Goal: Task Accomplishment & Management: Complete application form

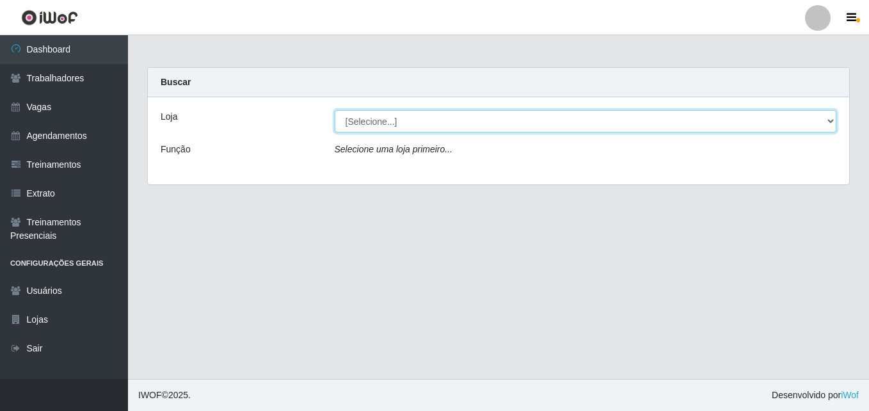
click at [379, 112] on select "[Selecione...] Bemais Supermercados - [GEOGRAPHIC_DATA]" at bounding box center [586, 121] width 502 height 22
select select "250"
click at [335, 110] on select "[Selecione...] Bemais Supermercados - [GEOGRAPHIC_DATA]" at bounding box center [586, 121] width 502 height 22
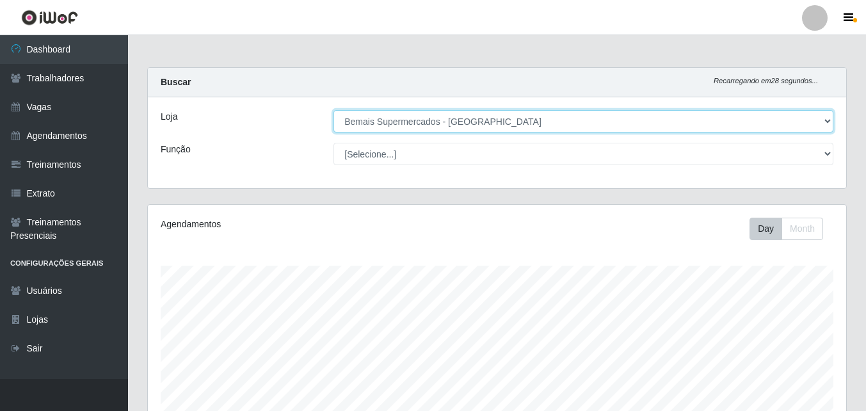
scroll to position [266, 698]
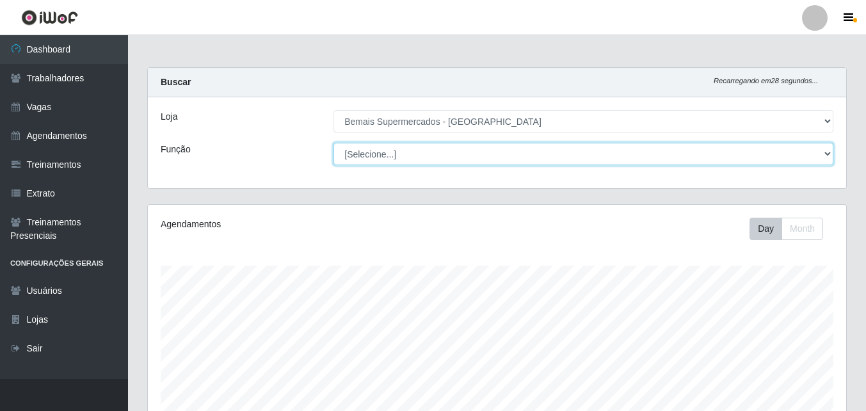
click at [474, 150] on select "[Selecione...] ASG ASG + ASG ++ Auxiliar de Estacionamento Auxiliar de Estacion…" at bounding box center [583, 154] width 500 height 22
select select "116"
click at [333, 143] on select "[Selecione...] ASG ASG + ASG ++ Auxiliar de Estacionamento Auxiliar de Estacion…" at bounding box center [583, 154] width 500 height 22
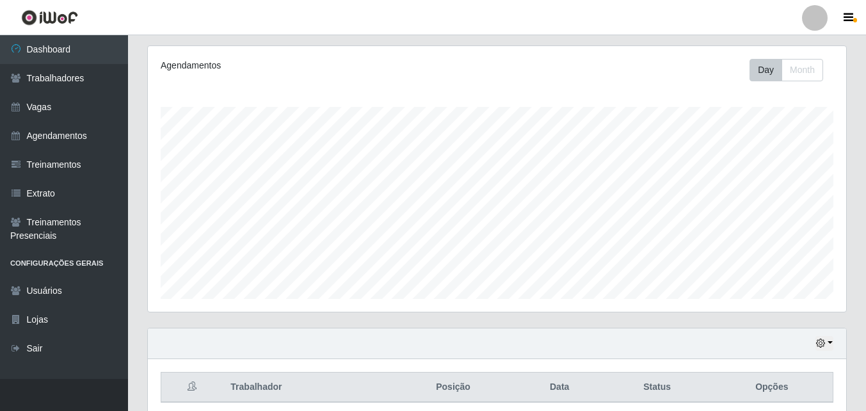
scroll to position [211, 0]
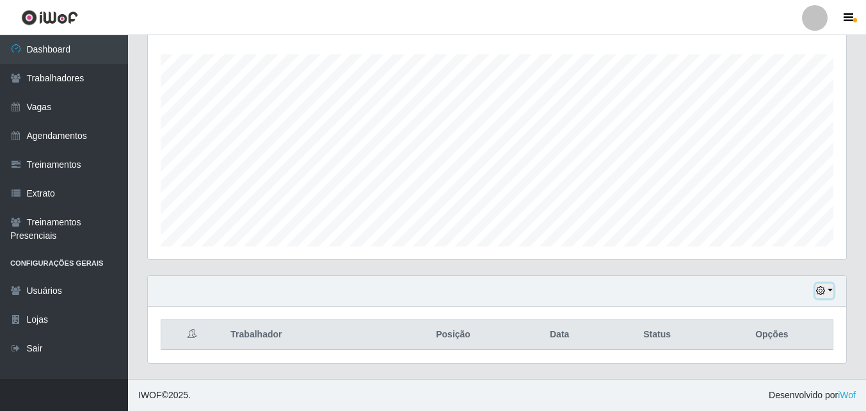
click at [831, 290] on button "button" at bounding box center [824, 290] width 18 height 15
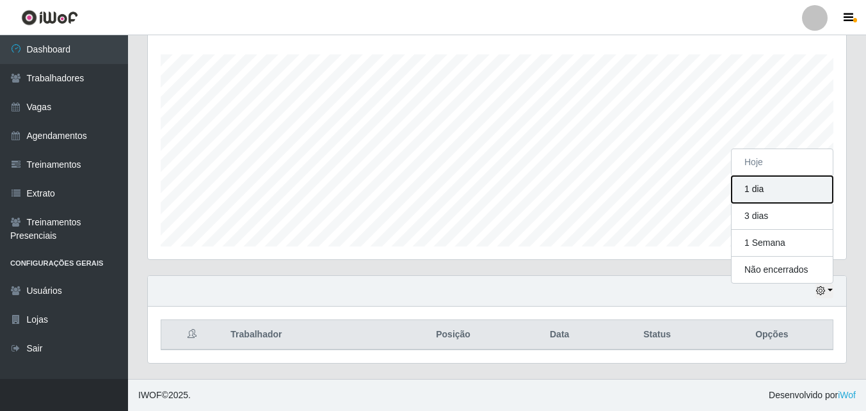
click at [769, 192] on button "1 dia" at bounding box center [781, 189] width 101 height 27
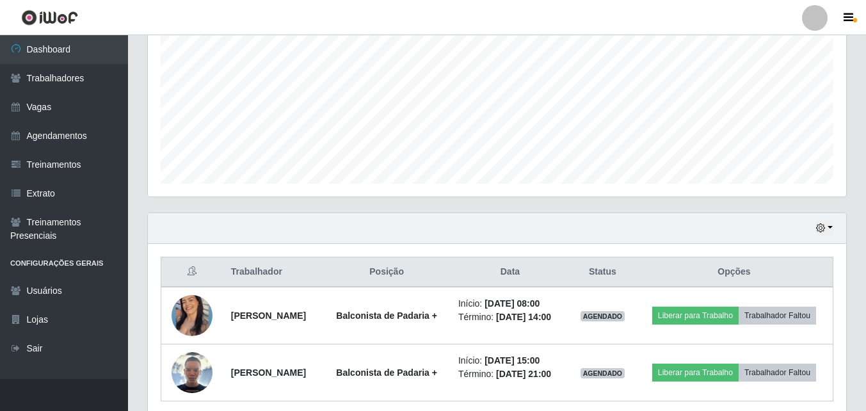
scroll to position [344, 0]
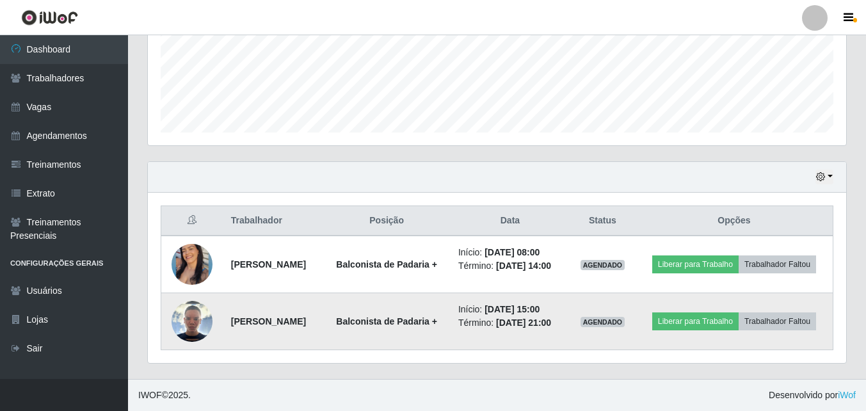
click at [191, 323] on img at bounding box center [191, 321] width 41 height 41
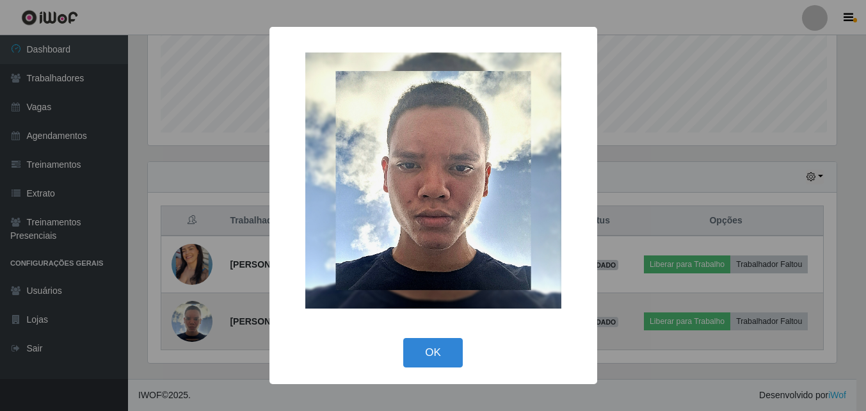
scroll to position [266, 692]
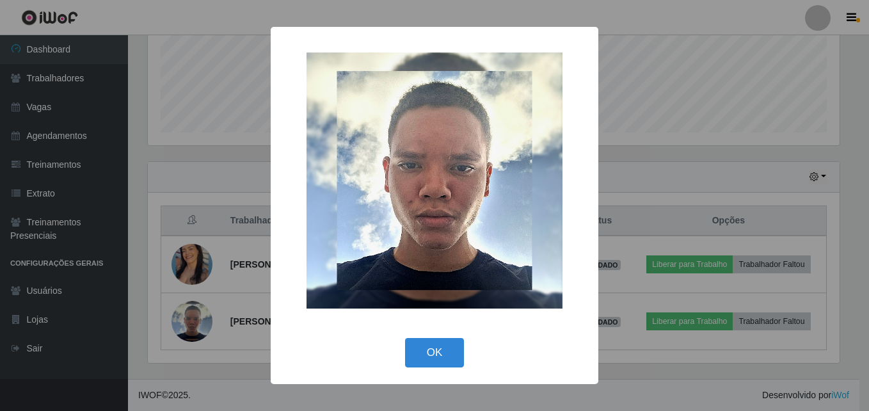
click at [648, 291] on div "× OK Cancel" at bounding box center [434, 205] width 869 height 411
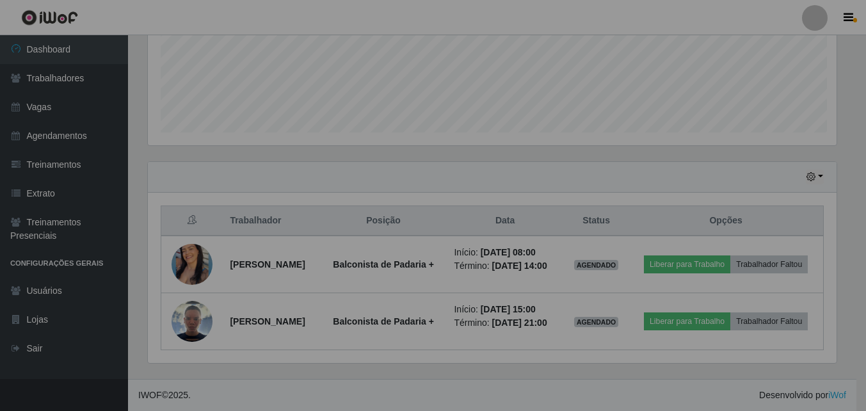
scroll to position [266, 698]
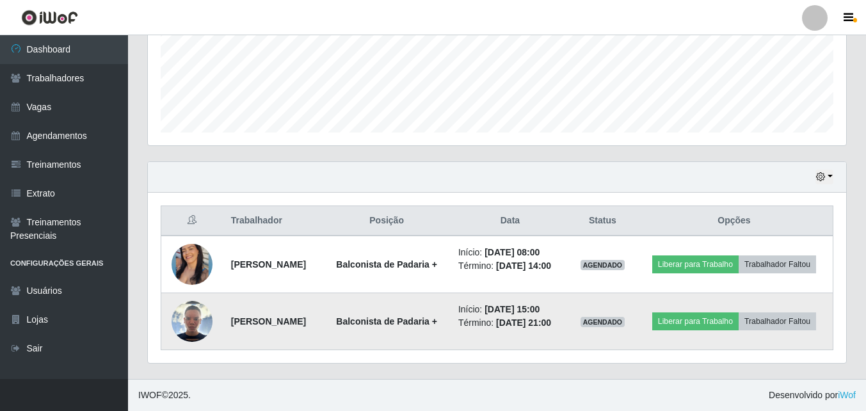
click at [193, 310] on img at bounding box center [191, 321] width 41 height 41
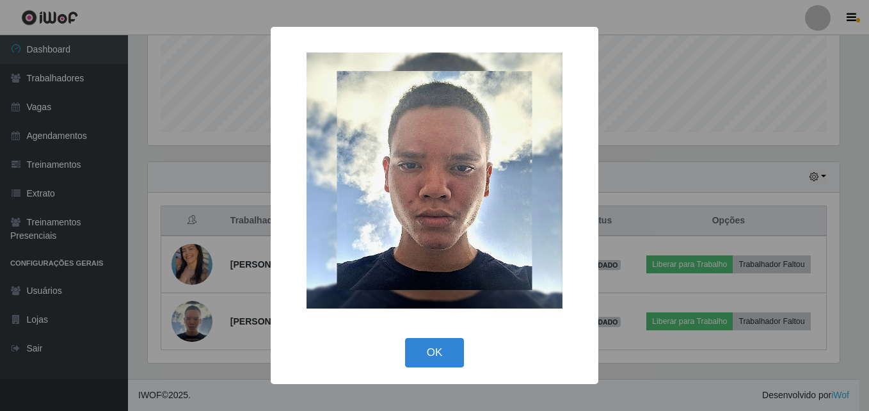
click at [429, 273] on img at bounding box center [435, 180] width 256 height 256
click at [749, 125] on div "× OK Cancel" at bounding box center [434, 205] width 869 height 411
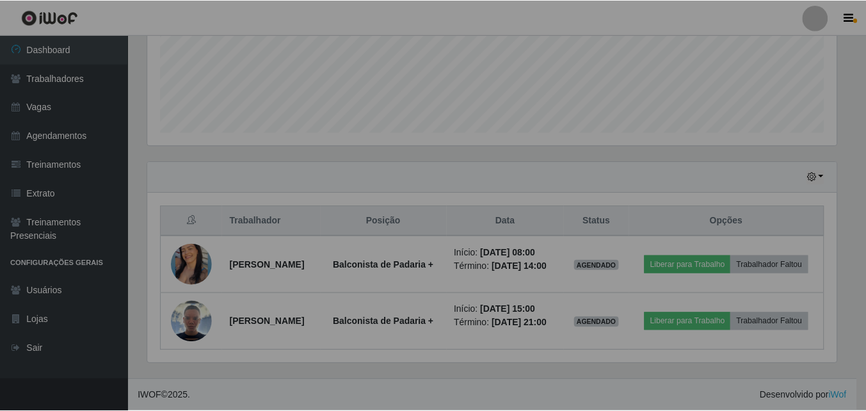
scroll to position [266, 698]
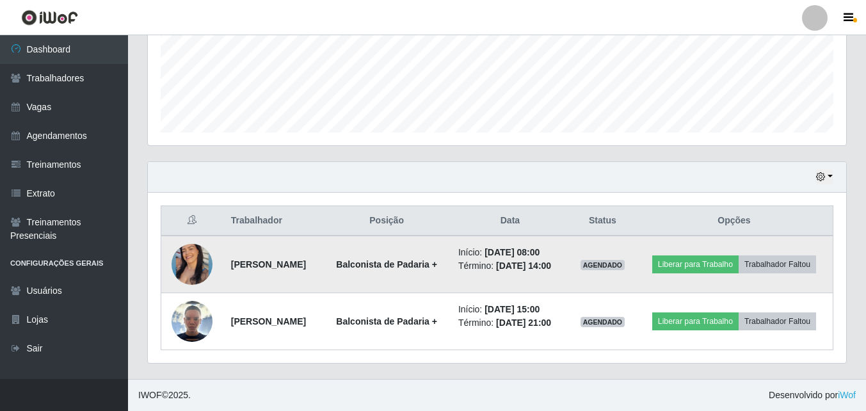
click at [191, 246] on img at bounding box center [191, 264] width 41 height 51
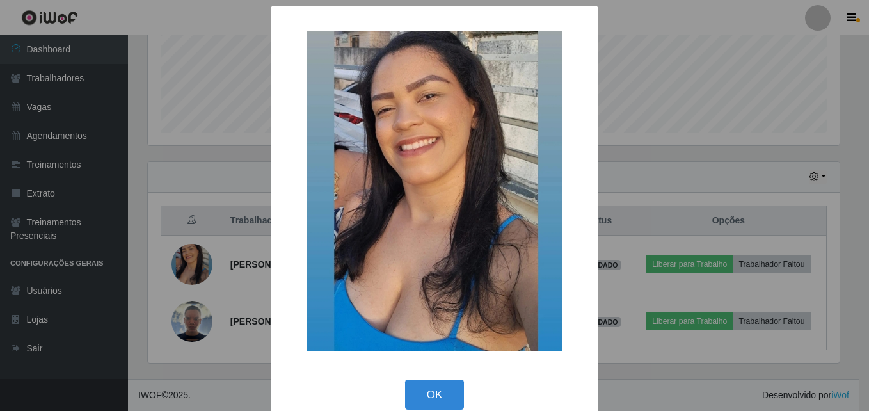
click at [470, 163] on img at bounding box center [435, 190] width 256 height 319
click at [442, 387] on button "OK" at bounding box center [435, 394] width 60 height 30
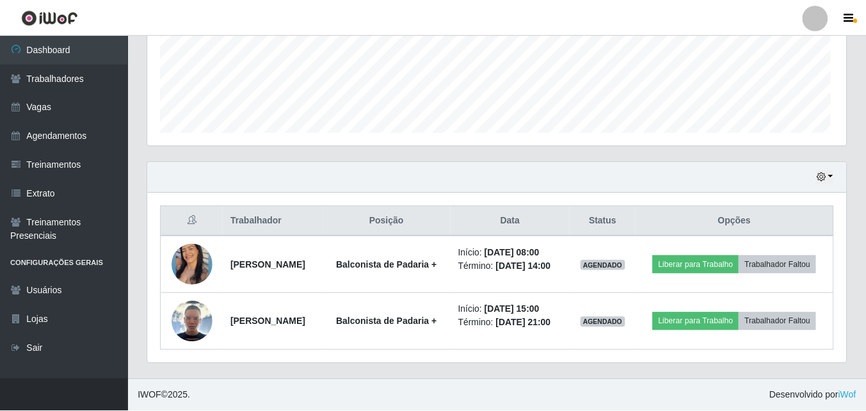
scroll to position [266, 698]
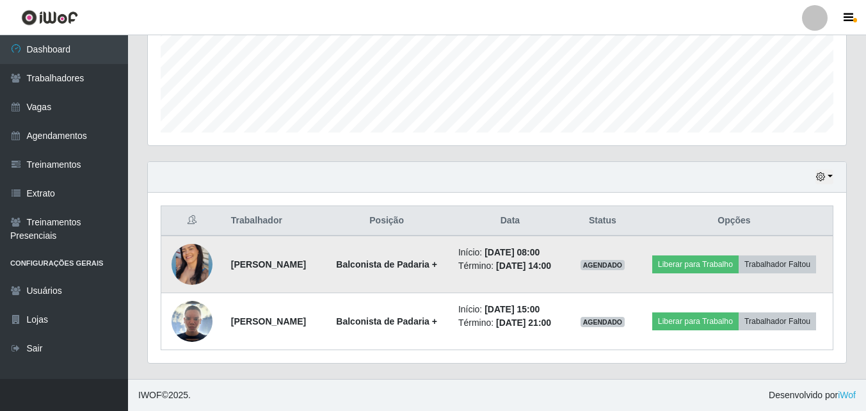
click at [187, 255] on img at bounding box center [191, 264] width 41 height 51
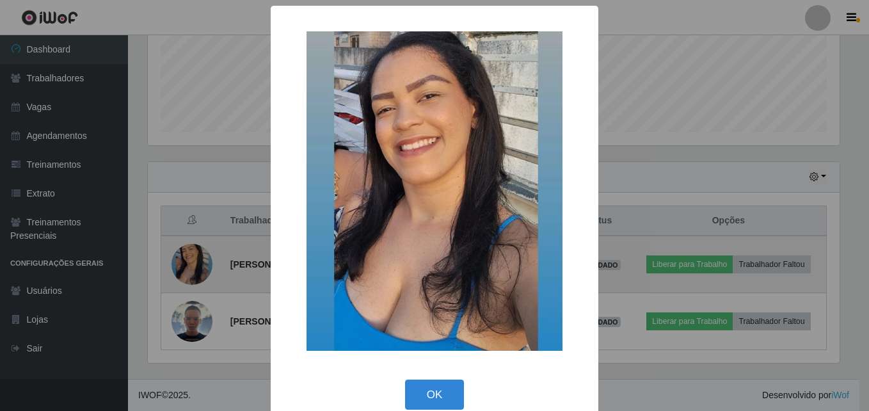
click at [187, 255] on div "× OK Cancel" at bounding box center [434, 205] width 869 height 411
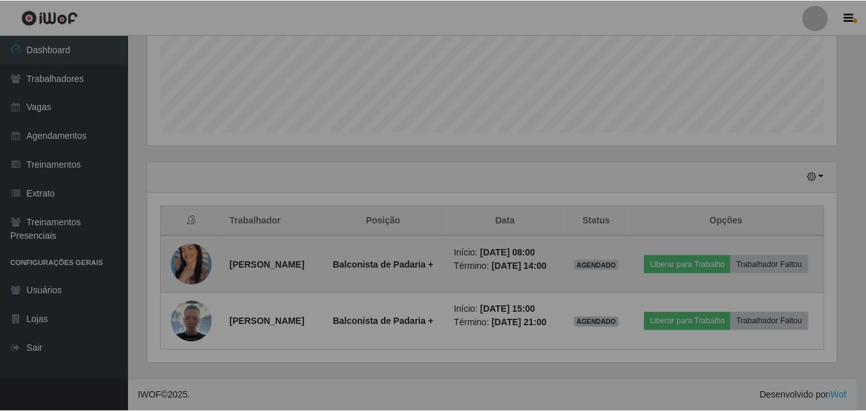
scroll to position [266, 698]
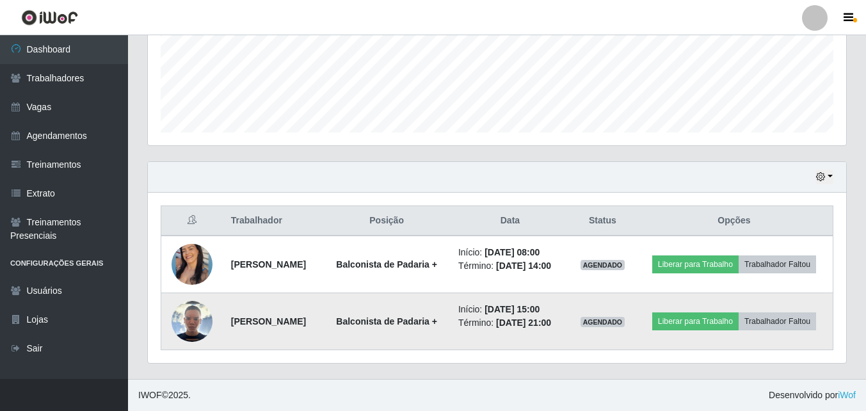
click at [196, 311] on img at bounding box center [191, 321] width 41 height 41
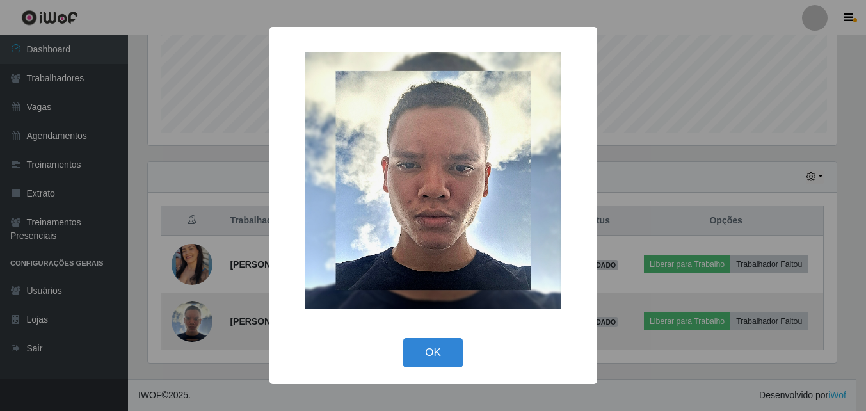
scroll to position [266, 692]
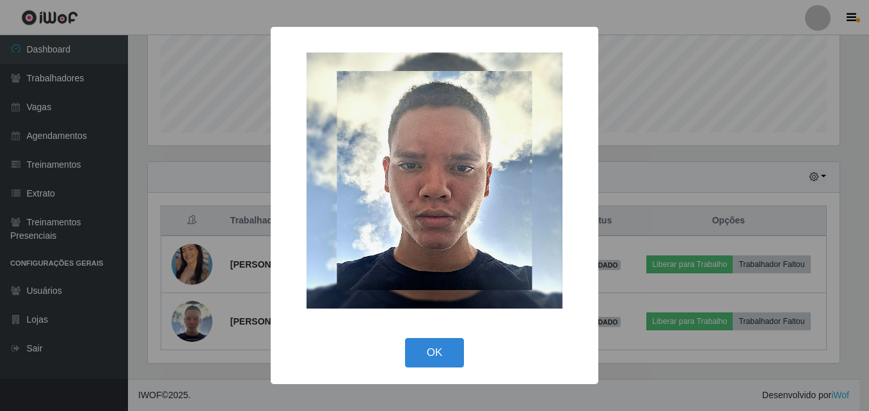
click at [256, 169] on div "× OK Cancel" at bounding box center [434, 205] width 869 height 411
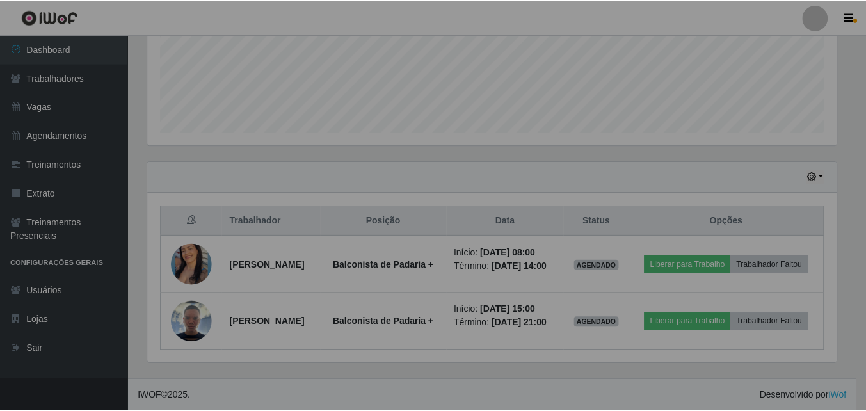
scroll to position [266, 698]
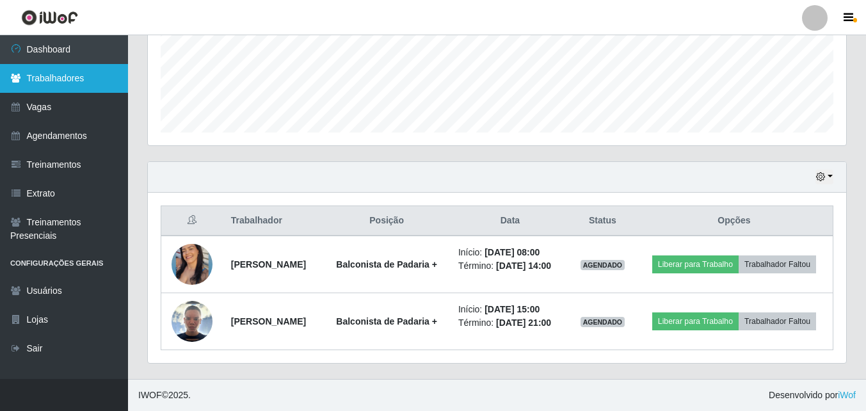
click at [86, 85] on link "Trabalhadores" at bounding box center [64, 78] width 128 height 29
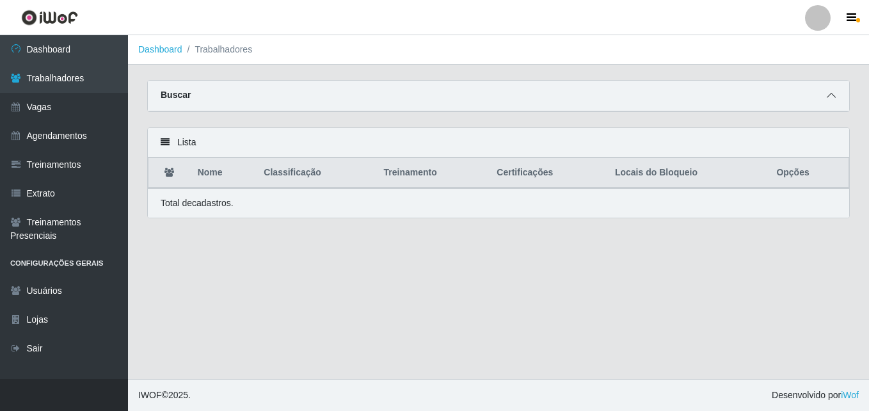
click at [829, 100] on icon at bounding box center [831, 95] width 9 height 9
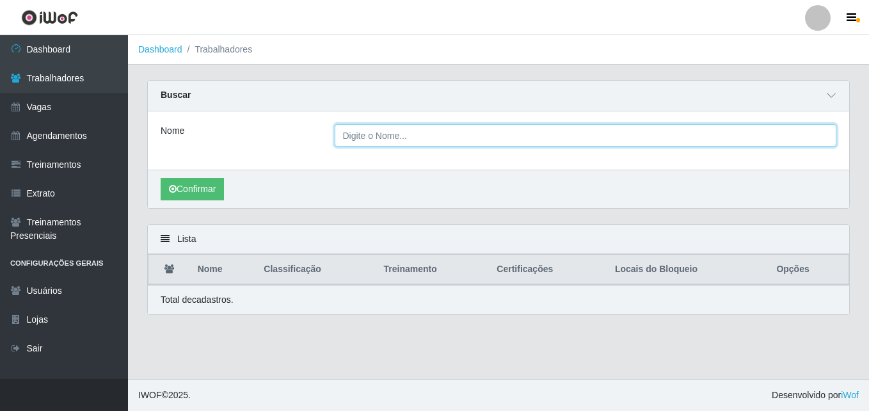
click at [375, 135] on input "Nome" at bounding box center [586, 135] width 502 height 22
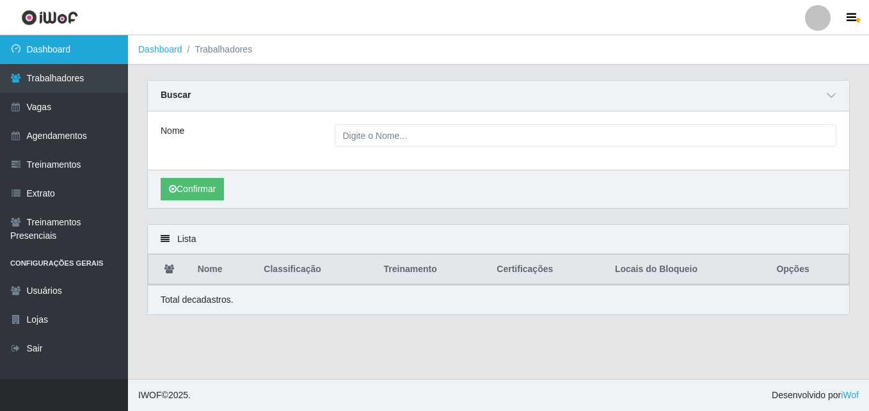
click at [79, 60] on link "Dashboard" at bounding box center [64, 49] width 128 height 29
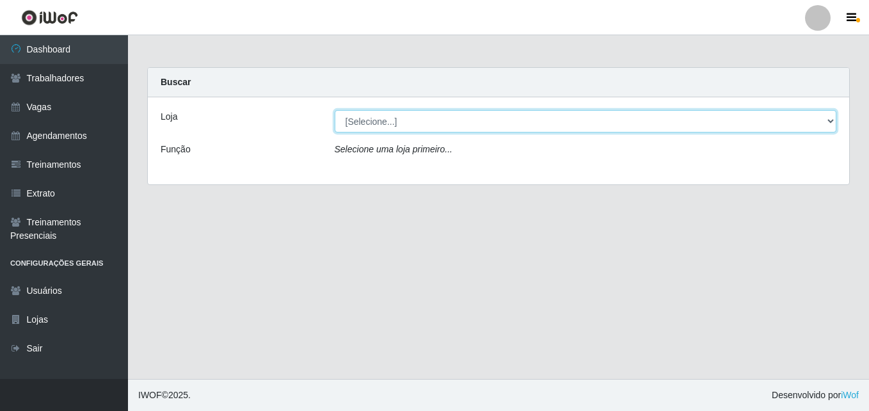
click at [420, 116] on select "[Selecione...] Bemais Supermercados - [GEOGRAPHIC_DATA]" at bounding box center [586, 121] width 502 height 22
select select "250"
click at [335, 110] on select "[Selecione...] Bemais Supermercados - [GEOGRAPHIC_DATA]" at bounding box center [586, 121] width 502 height 22
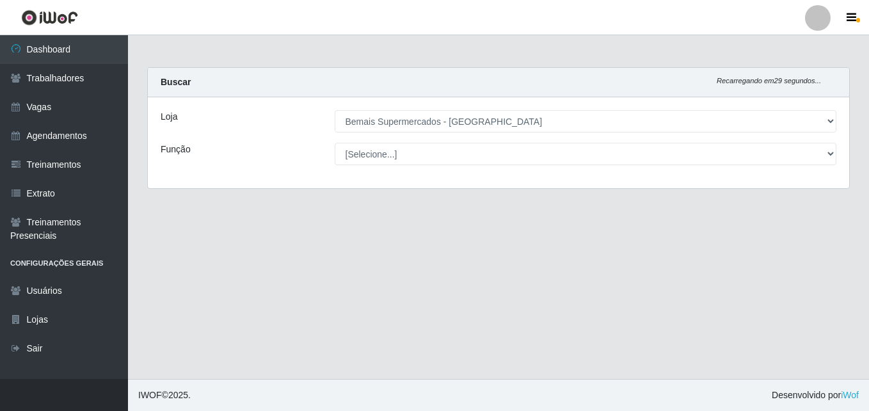
click at [408, 148] on select "[Selecione...] ASG ASG + ASG ++ Auxiliar de Estacionamento Auxiliar de Estacion…" at bounding box center [586, 154] width 502 height 22
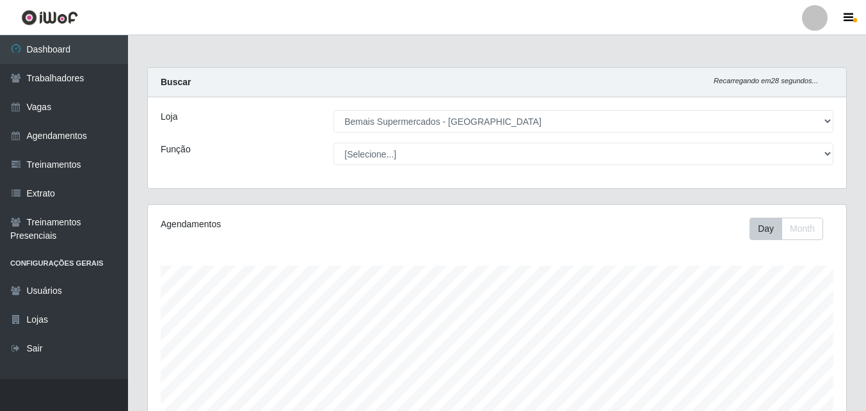
scroll to position [266, 698]
select select "116"
click at [333, 143] on select "[Selecione...] ASG ASG + ASG ++ Auxiliar de Estacionamento Auxiliar de Estacion…" at bounding box center [583, 154] width 500 height 22
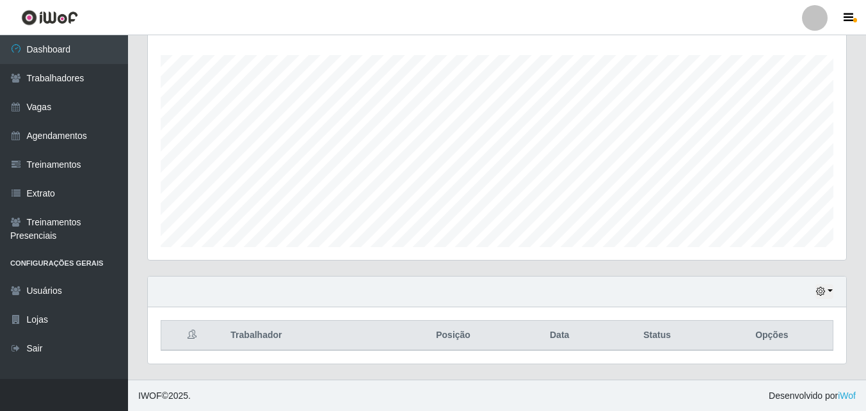
scroll to position [211, 0]
click at [829, 291] on button "button" at bounding box center [824, 290] width 18 height 15
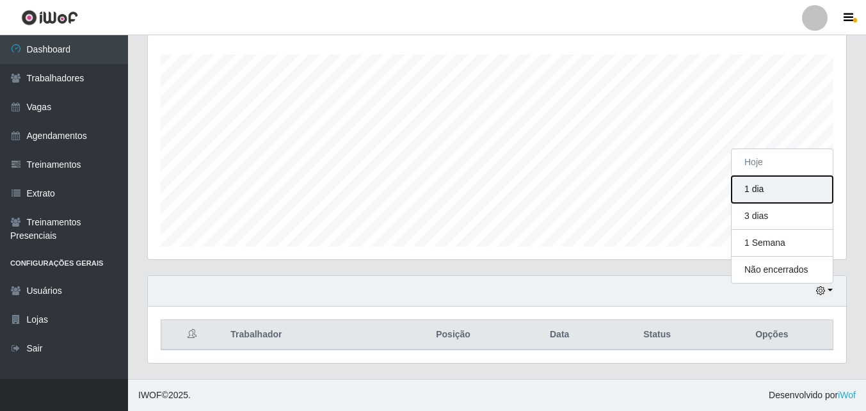
click at [768, 189] on button "1 dia" at bounding box center [781, 189] width 101 height 27
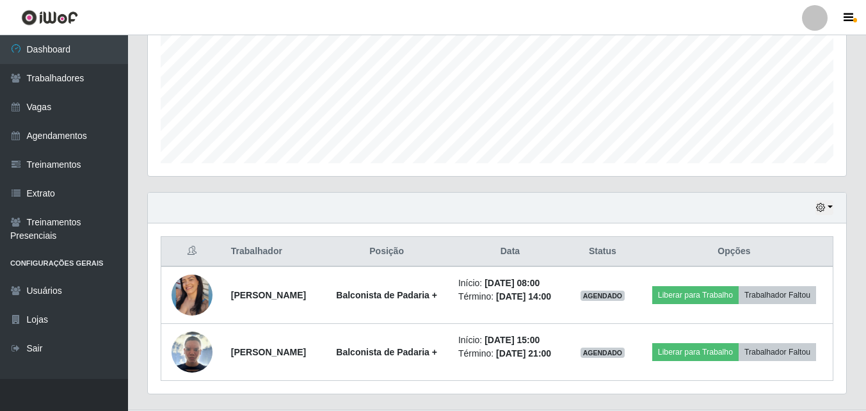
scroll to position [344, 0]
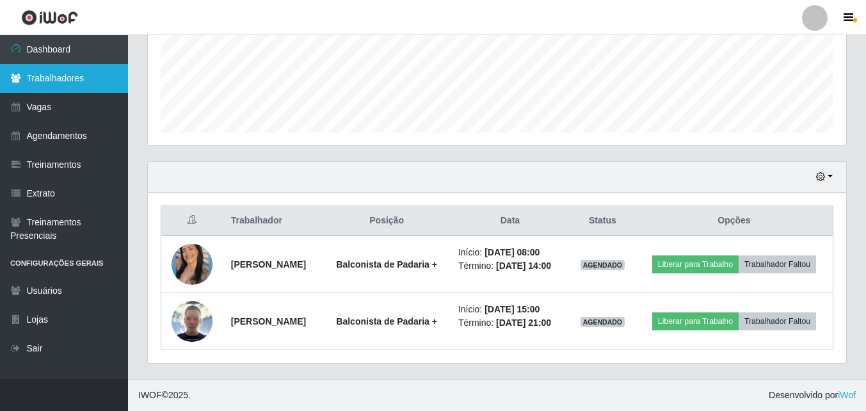
click at [80, 84] on link "Trabalhadores" at bounding box center [64, 78] width 128 height 29
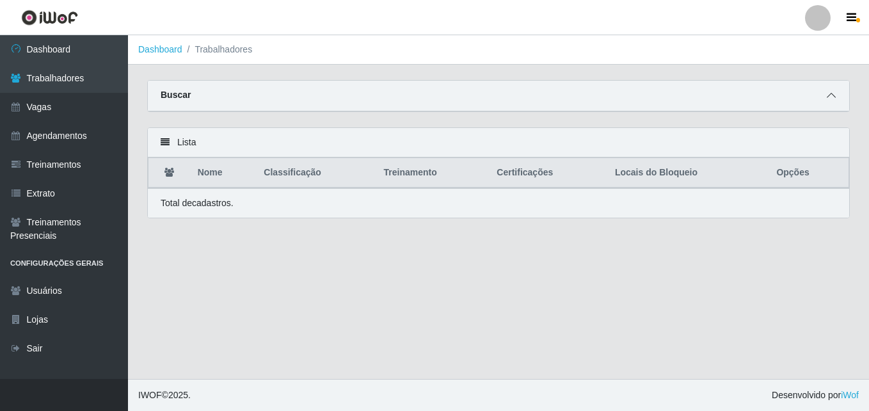
click at [834, 90] on span at bounding box center [831, 95] width 15 height 15
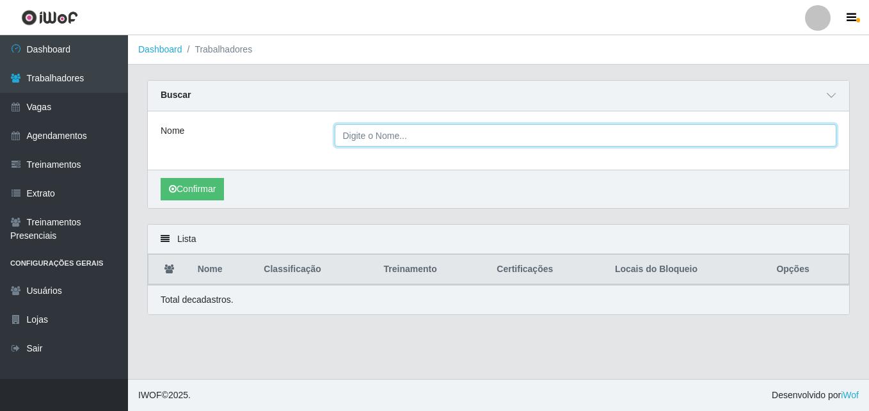
click at [366, 133] on input "Nome" at bounding box center [586, 135] width 502 height 22
type input "[PERSON_NAME]"
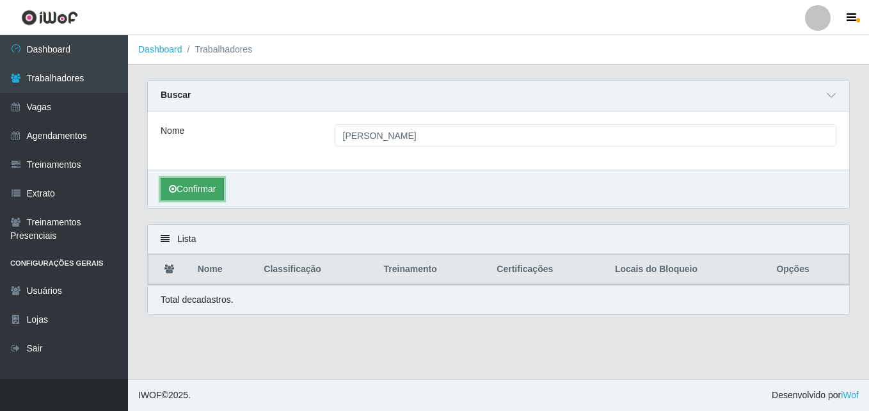
click at [201, 189] on button "Confirmar" at bounding box center [192, 189] width 63 height 22
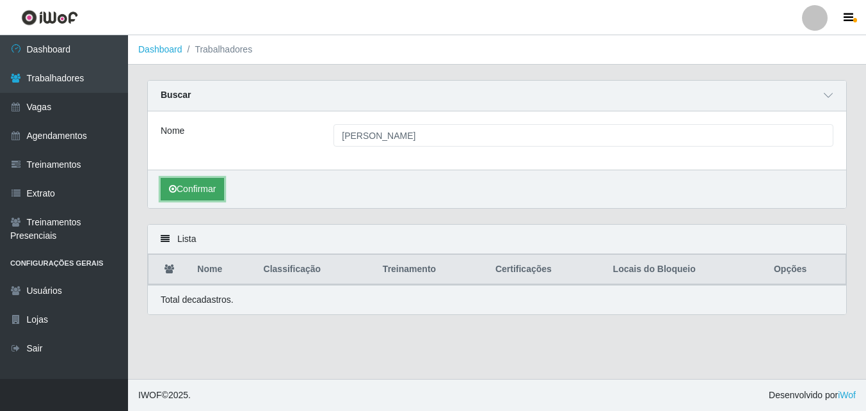
click at [201, 189] on button "Confirmar" at bounding box center [192, 189] width 63 height 22
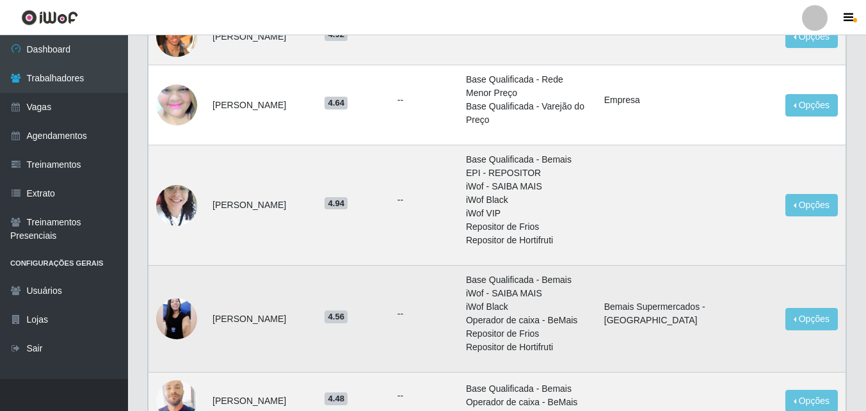
scroll to position [1198, 0]
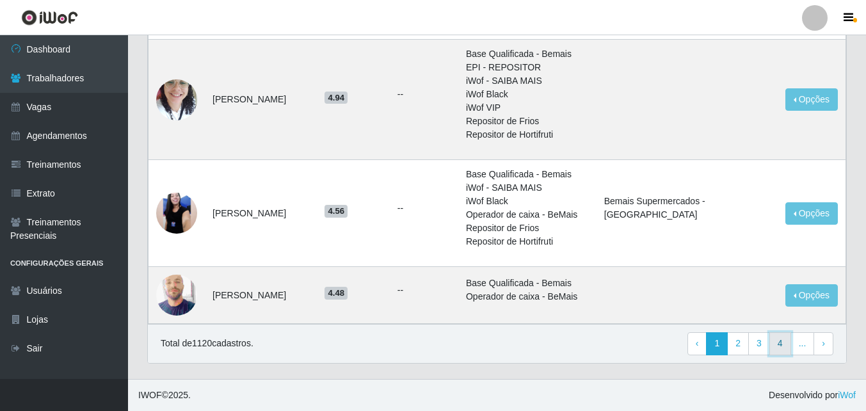
click at [785, 344] on link "4" at bounding box center [780, 343] width 22 height 23
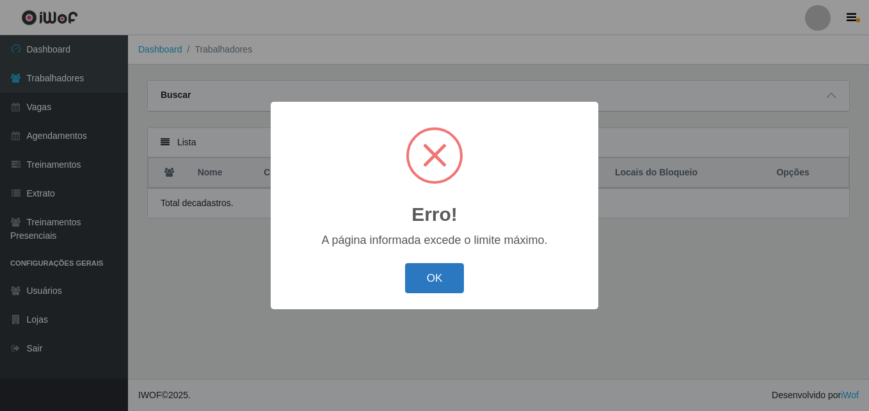
click at [428, 280] on button "OK" at bounding box center [435, 278] width 60 height 30
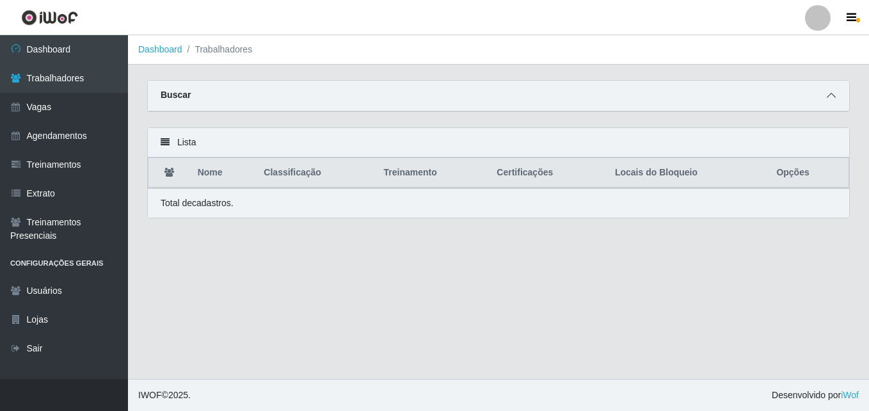
click at [829, 96] on icon at bounding box center [831, 95] width 9 height 9
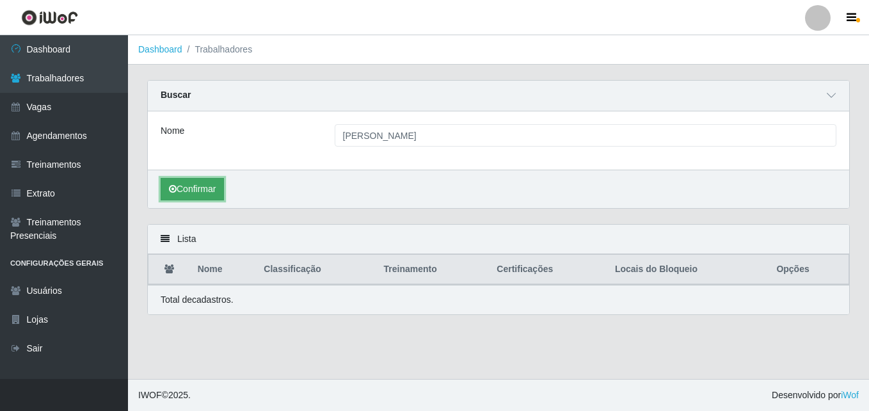
click at [202, 191] on button "Confirmar" at bounding box center [192, 189] width 63 height 22
click at [207, 187] on button "Confirmar" at bounding box center [192, 189] width 63 height 22
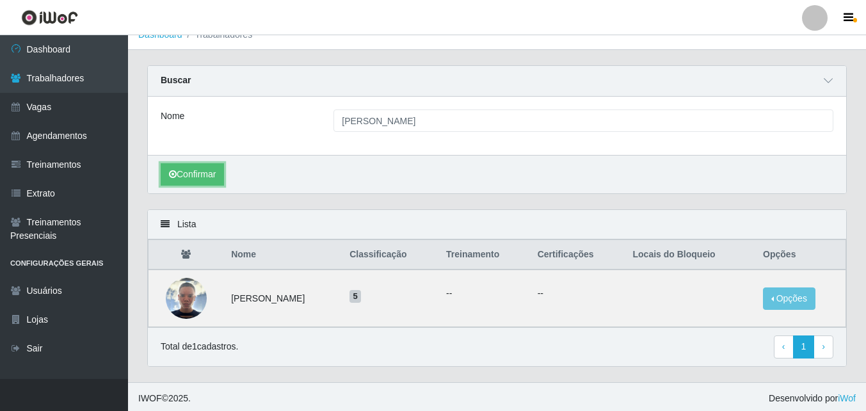
scroll to position [19, 0]
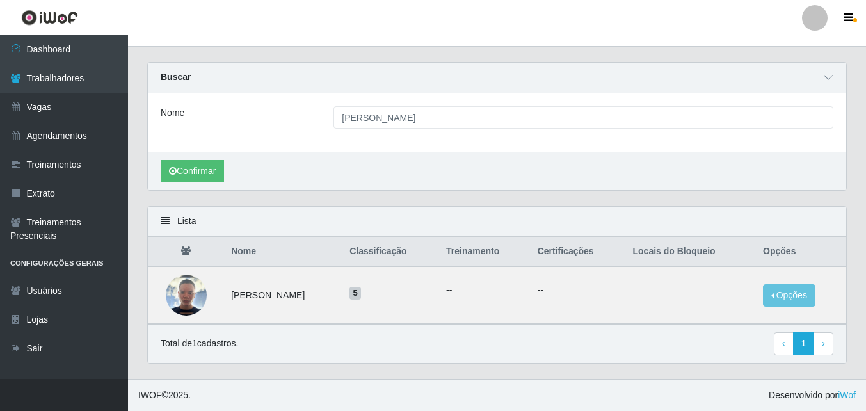
click at [784, 251] on th "Opções" at bounding box center [800, 252] width 90 height 30
click at [795, 249] on th "Opções" at bounding box center [800, 252] width 90 height 30
click at [795, 294] on button "Opções" at bounding box center [789, 295] width 52 height 22
click at [505, 287] on ul "--" at bounding box center [484, 289] width 76 height 13
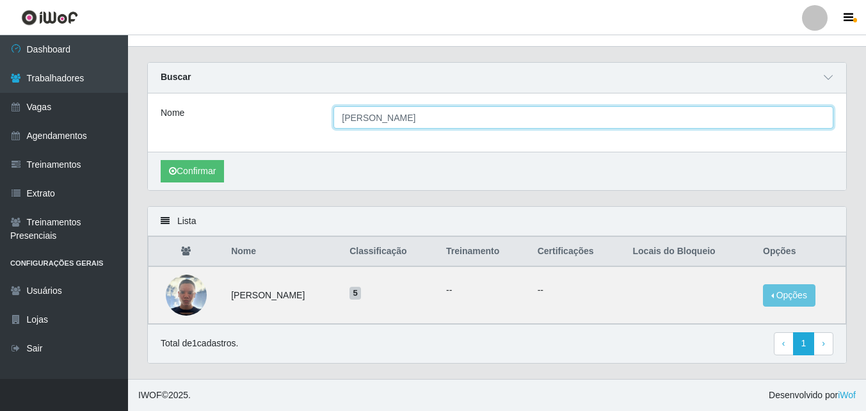
click at [451, 119] on input "[PERSON_NAME] [PERSON_NAME]" at bounding box center [583, 117] width 500 height 22
type input "[PERSON_NAME] da"
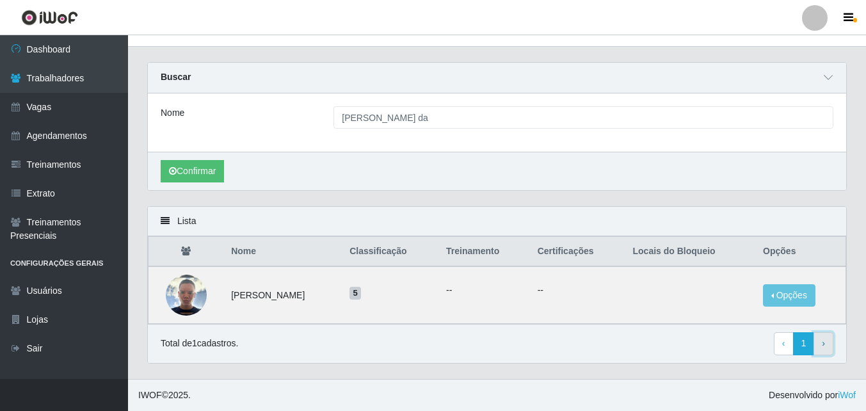
click at [827, 345] on link "› Next" at bounding box center [823, 343] width 20 height 23
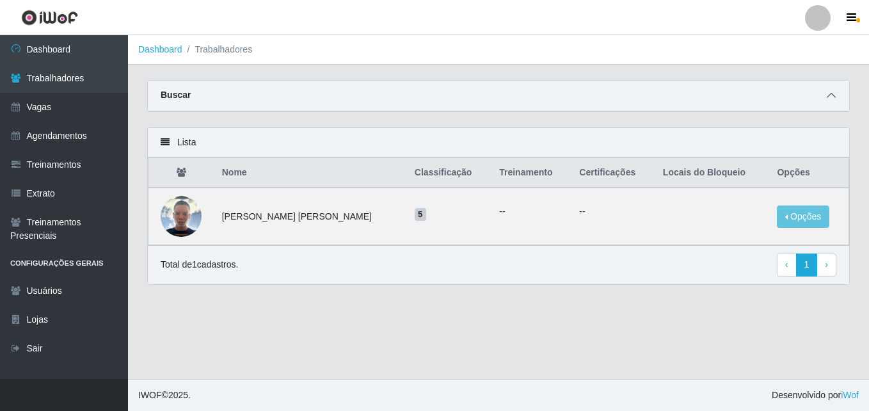
click at [827, 100] on icon at bounding box center [831, 95] width 9 height 9
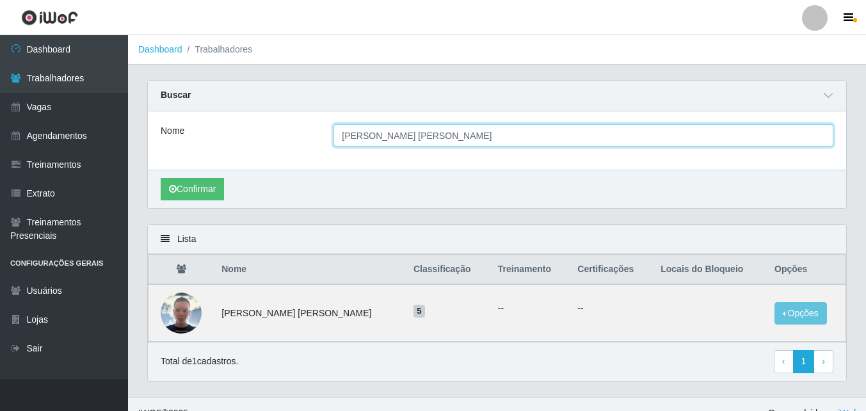
drag, startPoint x: 465, startPoint y: 139, endPoint x: 214, endPoint y: 170, distance: 252.8
click at [214, 170] on div "Nome [PERSON_NAME] [PERSON_NAME] Confirmar" at bounding box center [497, 159] width 698 height 97
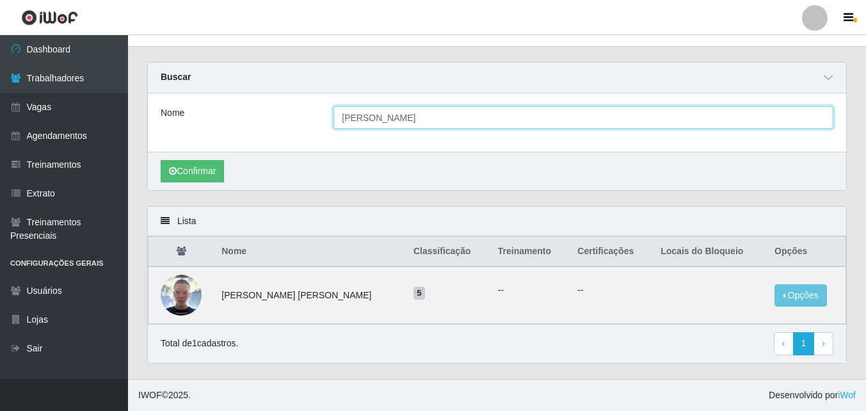
click at [390, 118] on input "[PERSON_NAME]" at bounding box center [583, 117] width 500 height 22
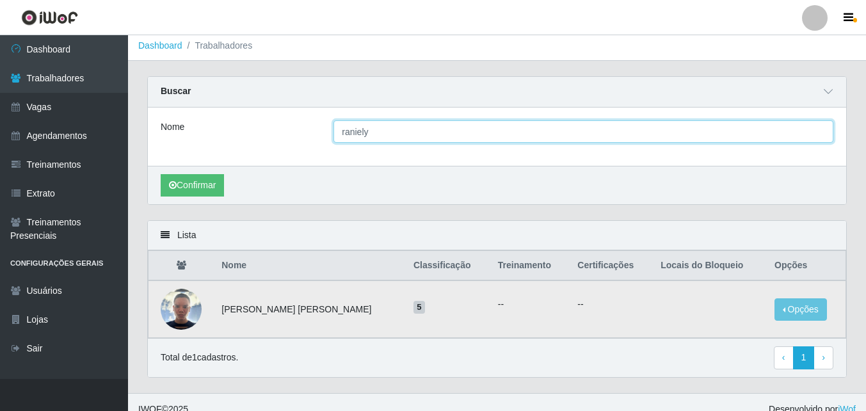
scroll to position [0, 0]
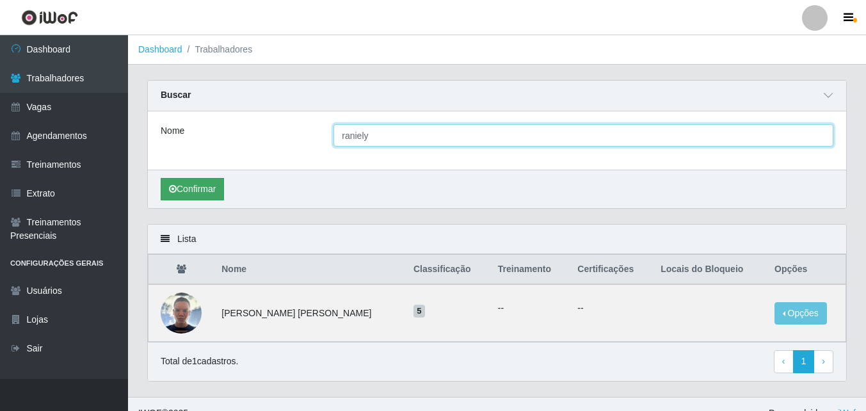
type input "raniely"
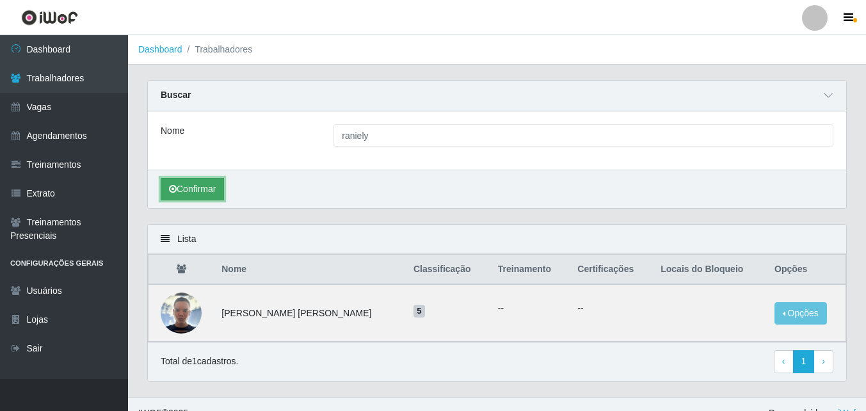
click at [196, 193] on button "Confirmar" at bounding box center [192, 189] width 63 height 22
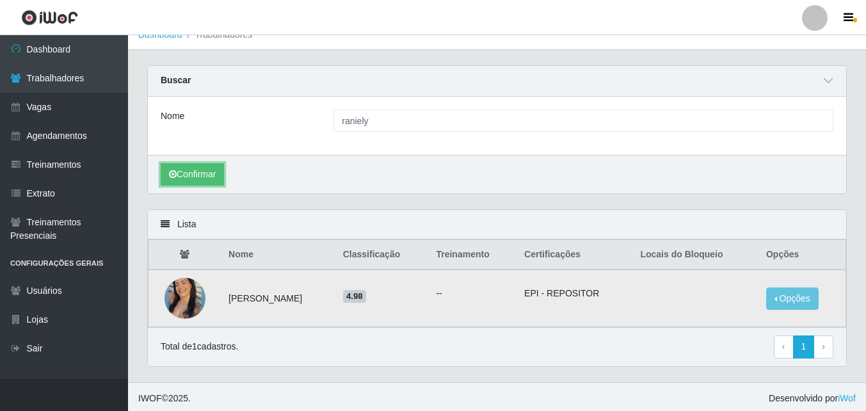
scroll to position [19, 0]
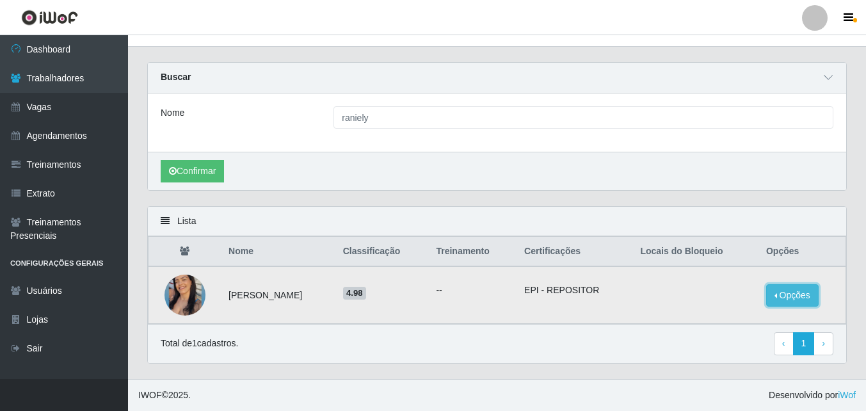
click at [804, 294] on button "Opções" at bounding box center [792, 295] width 52 height 22
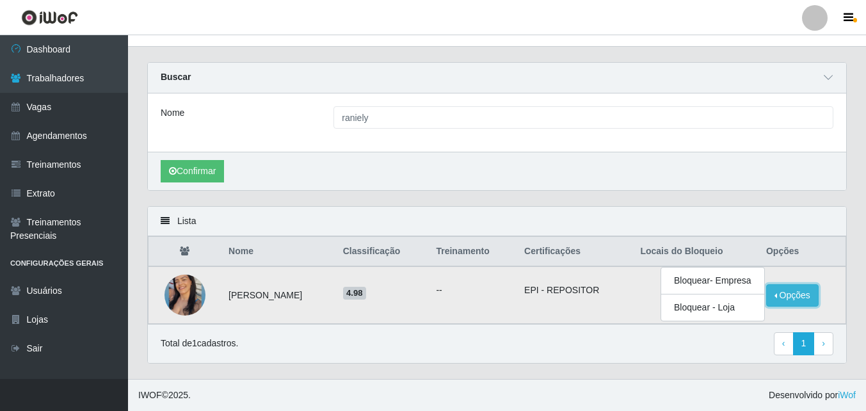
click at [804, 294] on button "Opções" at bounding box center [792, 295] width 52 height 22
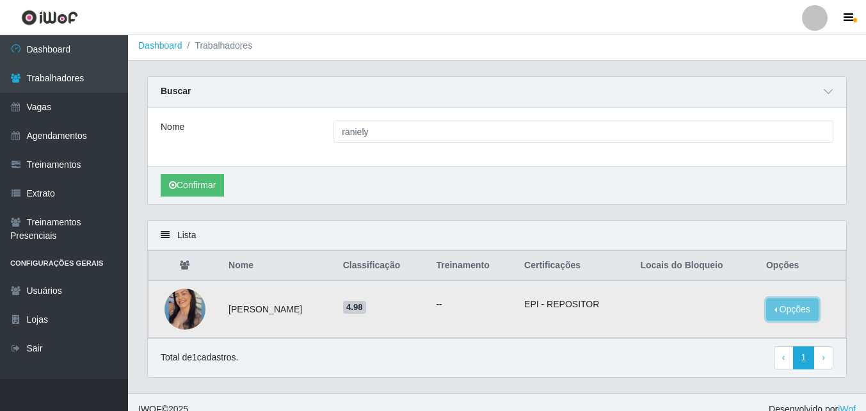
scroll to position [0, 0]
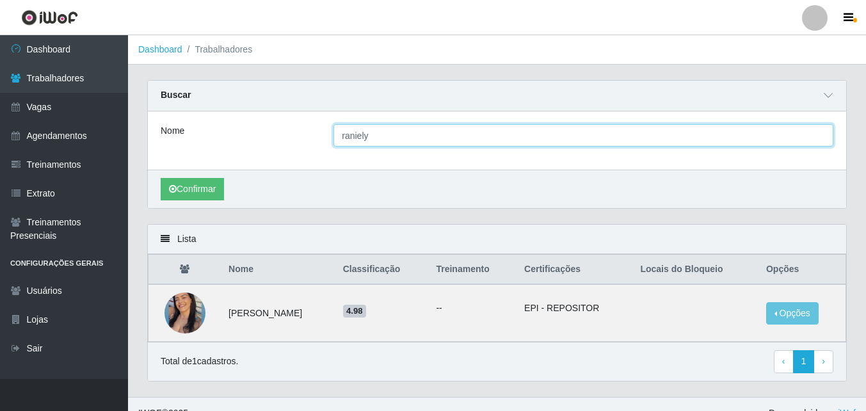
drag, startPoint x: 372, startPoint y: 138, endPoint x: 296, endPoint y: 128, distance: 76.8
click at [296, 128] on div "Nome raniely" at bounding box center [497, 135] width 692 height 22
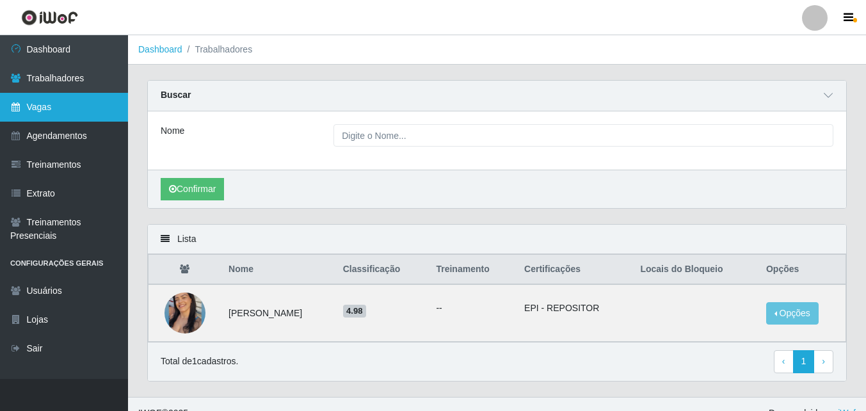
click at [86, 110] on link "Vagas" at bounding box center [64, 107] width 128 height 29
